Goal: Information Seeking & Learning: Find specific fact

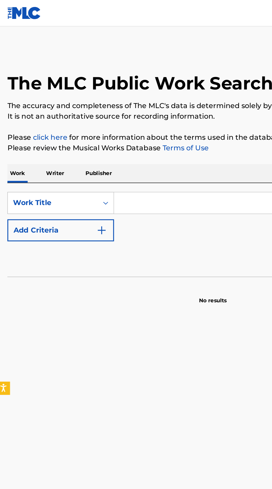
click at [98, 128] on input "Search Form" at bounding box center [170, 127] width 192 height 13
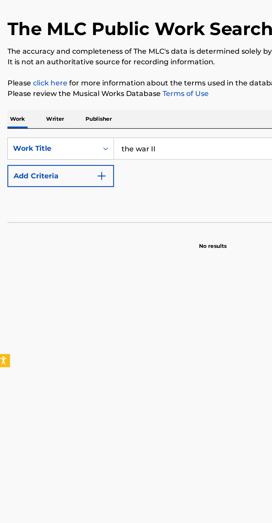
type input "the war II"
click at [63, 147] on img "Search Form" at bounding box center [66, 145] width 7 height 7
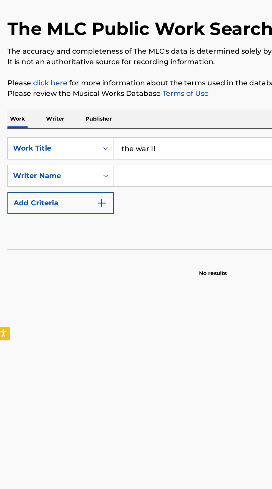
click at [115, 145] on input "Search Form" at bounding box center [164, 144] width 181 height 13
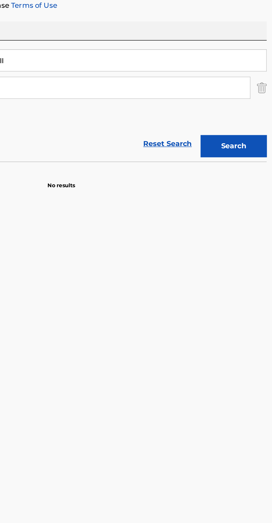
type input "heylog"
click at [246, 181] on button "Search" at bounding box center [245, 182] width 42 height 14
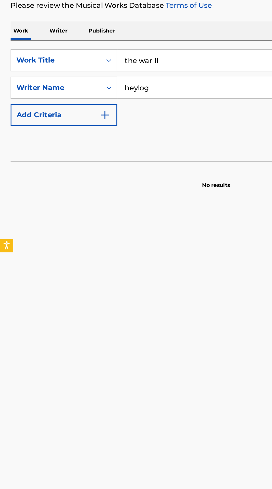
click at [44, 107] on p "Writer" at bounding box center [36, 109] width 15 height 12
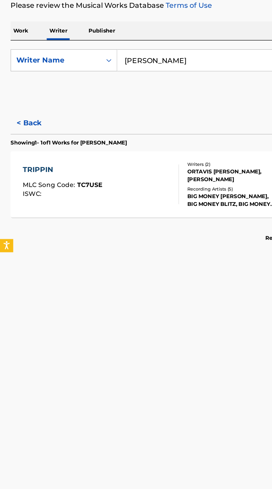
click at [116, 129] on input "[PERSON_NAME]" at bounding box center [170, 127] width 192 height 13
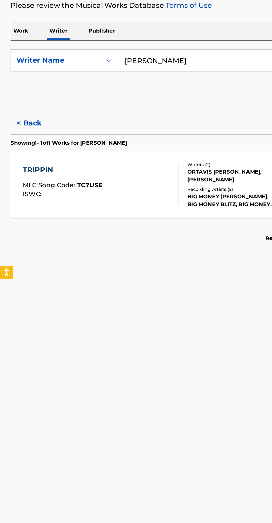
type input "[PERSON_NAME]"
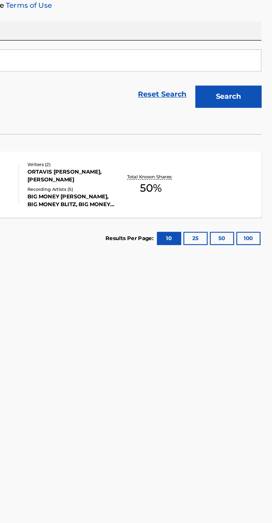
type input "heylog"
click at [252, 152] on button "Search" at bounding box center [245, 151] width 42 height 14
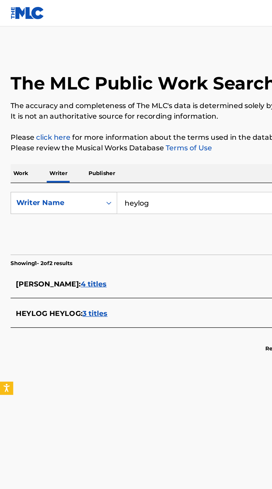
click at [11, 111] on p "Work" at bounding box center [13, 109] width 13 height 12
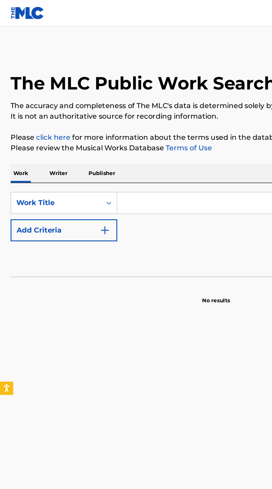
click at [93, 127] on input "Search Form" at bounding box center [170, 127] width 192 height 13
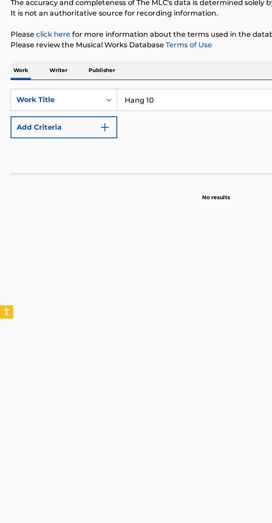
type input "Hang 10"
click at [71, 142] on button "Add Criteria" at bounding box center [40, 145] width 67 height 14
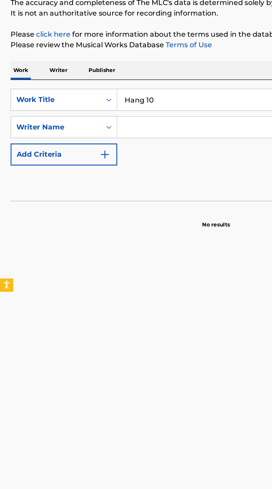
click at [113, 146] on input "Search Form" at bounding box center [164, 144] width 181 height 13
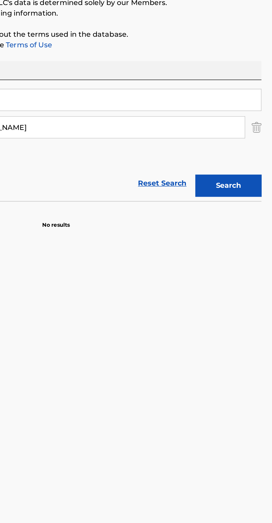
type input "[PERSON_NAME]"
click at [248, 180] on button "Search" at bounding box center [245, 182] width 42 height 14
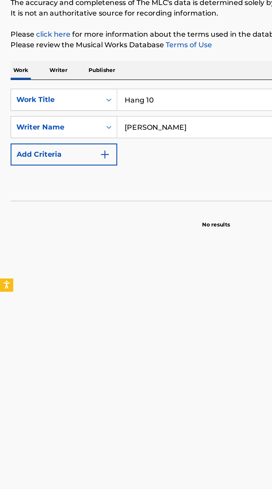
click at [36, 109] on p "Writer" at bounding box center [36, 109] width 15 height 12
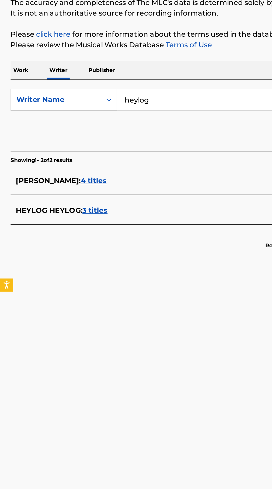
click at [115, 129] on input "heylog" at bounding box center [170, 127] width 192 height 13
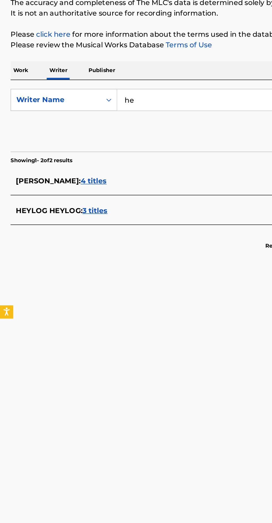
type input "h"
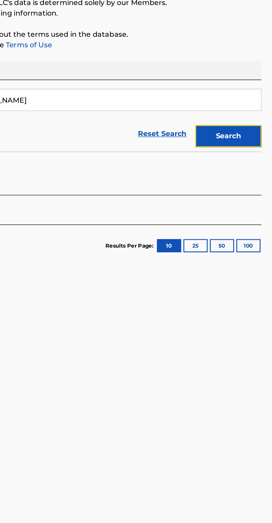
click at [250, 151] on button "Search" at bounding box center [245, 151] width 42 height 14
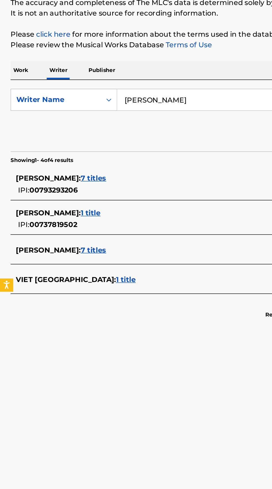
click at [120, 128] on input "[PERSON_NAME]" at bounding box center [170, 127] width 192 height 13
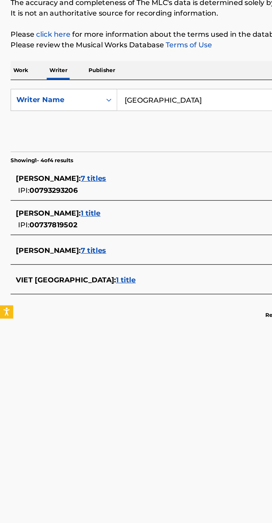
type input "[GEOGRAPHIC_DATA]"
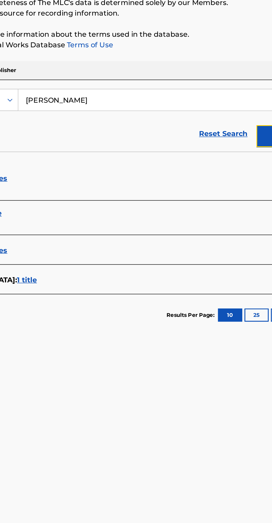
click at [228, 152] on button "Search" at bounding box center [245, 151] width 42 height 14
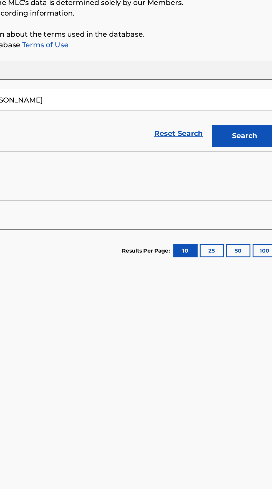
click at [147, 126] on input "[PERSON_NAME]" at bounding box center [170, 127] width 192 height 13
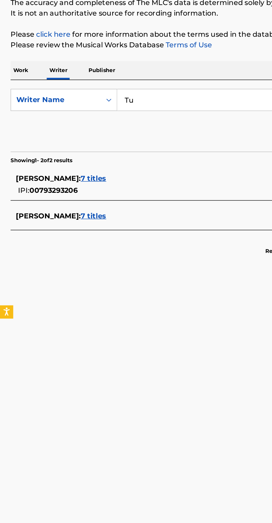
type input "T"
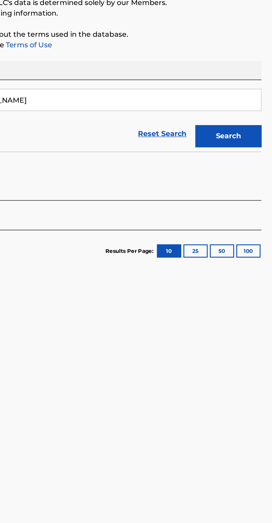
type input "[PERSON_NAME]"
click at [247, 149] on button "Search" at bounding box center [245, 151] width 42 height 14
